Goal: Ask a question

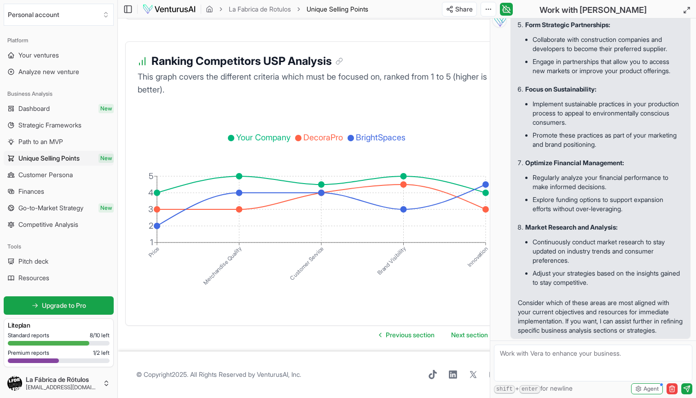
scroll to position [396, 0]
click at [578, 356] on textarea at bounding box center [593, 363] width 198 height 37
click at [549, 159] on strong "Optimize Financial Management:" at bounding box center [574, 163] width 99 height 8
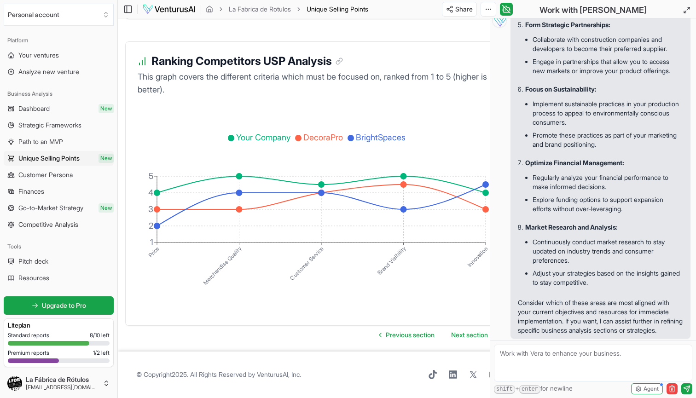
click at [608, 168] on ul "Regularly analyze your financial performance to make informed decisions. Explor…" at bounding box center [604, 194] width 158 height 52
drag, startPoint x: 631, startPoint y: 158, endPoint x: 524, endPoint y: 151, distance: 106.5
click at [524, 151] on ol "Expand Your Product Range: Consider diversifying your product offerings to attr…" at bounding box center [600, 15] width 165 height 565
copy strong "Optimize Financial Management:"
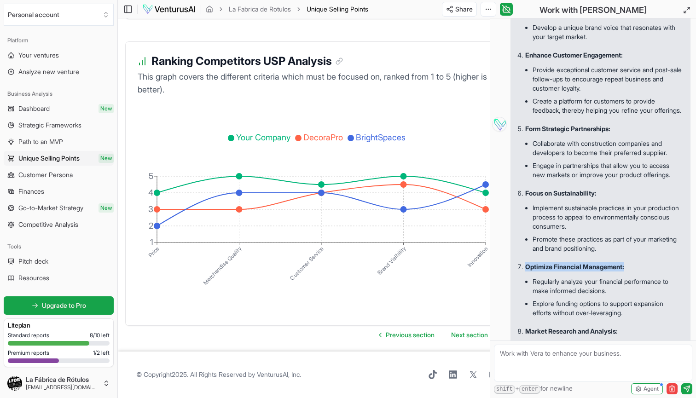
scroll to position [265, 0]
click at [542, 383] on div "shift + enter for newline Agent" at bounding box center [593, 388] width 198 height 11
click at [539, 366] on textarea at bounding box center [593, 363] width 198 height 37
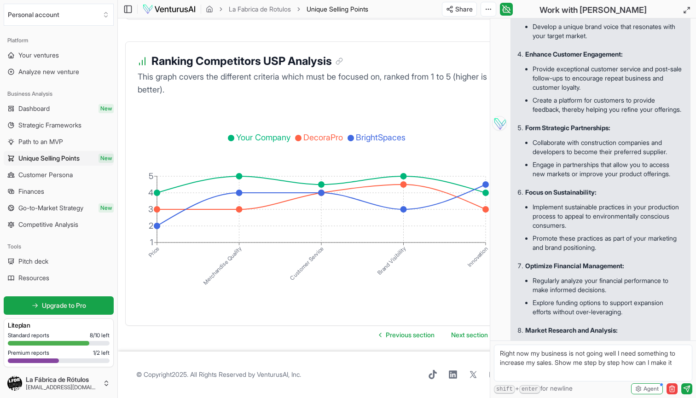
type textarea "Right now my business is not going well I need something to increase my sales. …"
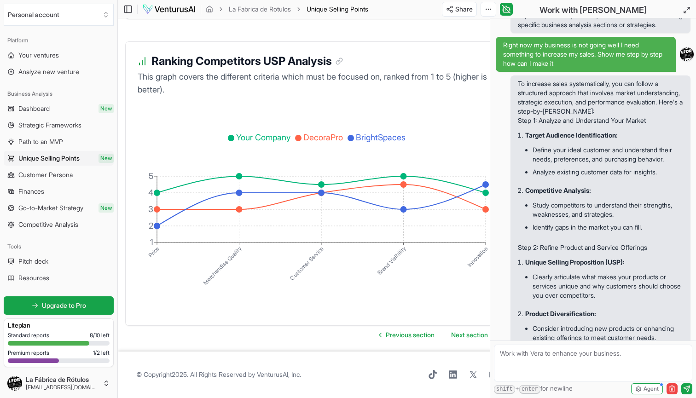
scroll to position [675, 0]
type textarea "help me target my audience"
click at [60, 179] on span "Customer Persona" at bounding box center [45, 174] width 54 height 9
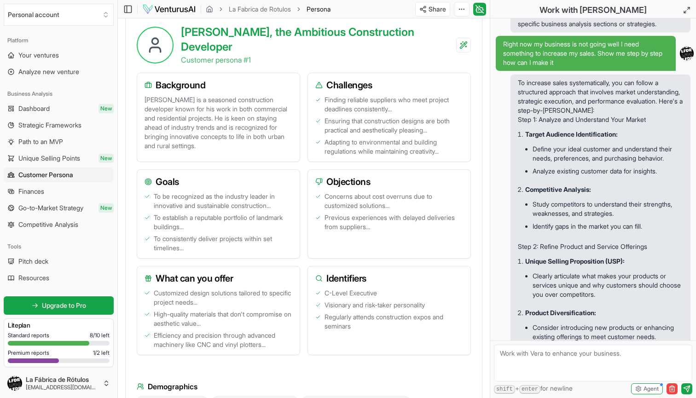
scroll to position [247, 0]
